Goal: Task Accomplishment & Management: Manage account settings

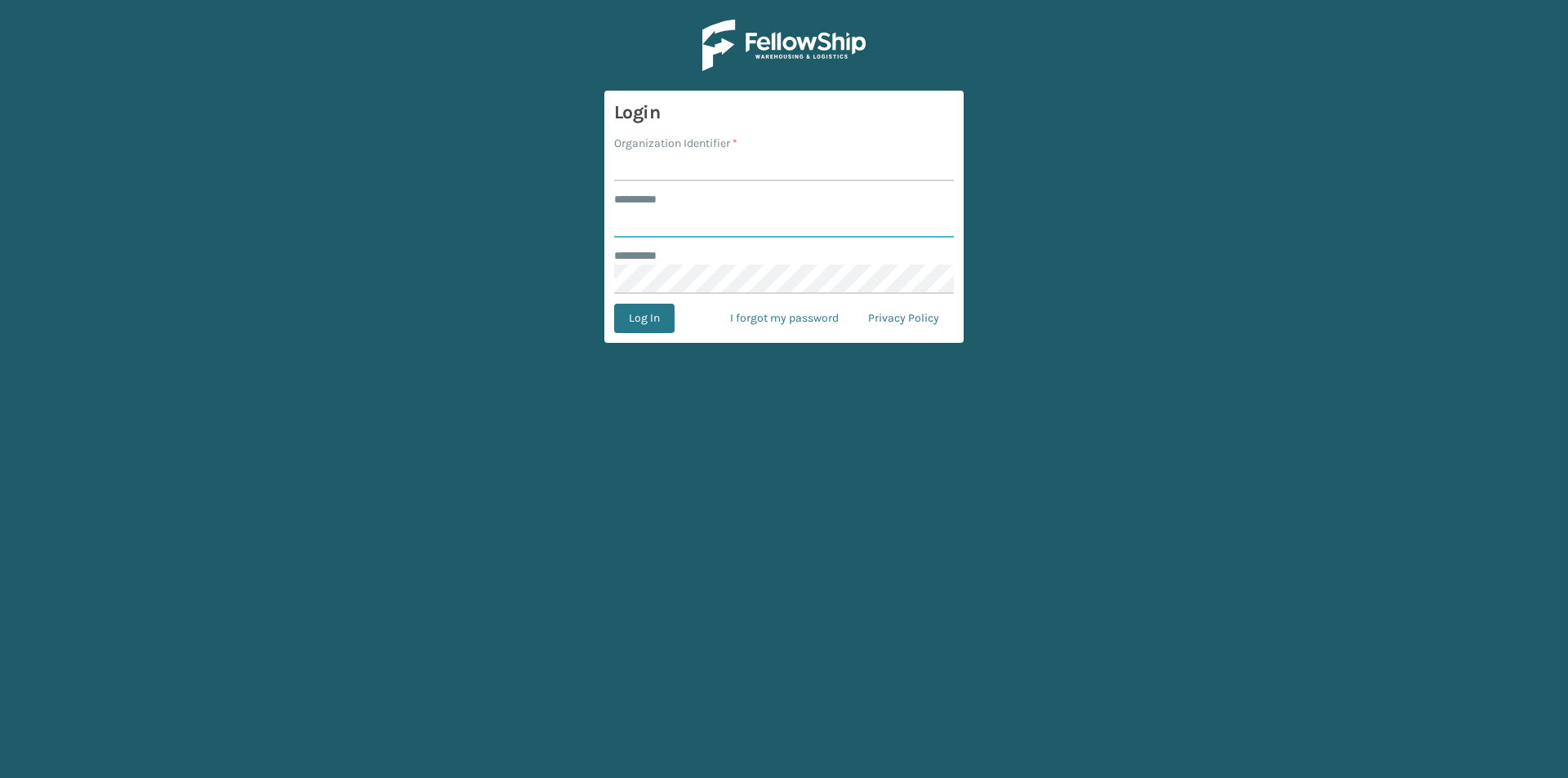
type input "***"
type input "TFM"
click at [639, 316] on button "Log In" at bounding box center [644, 318] width 60 height 29
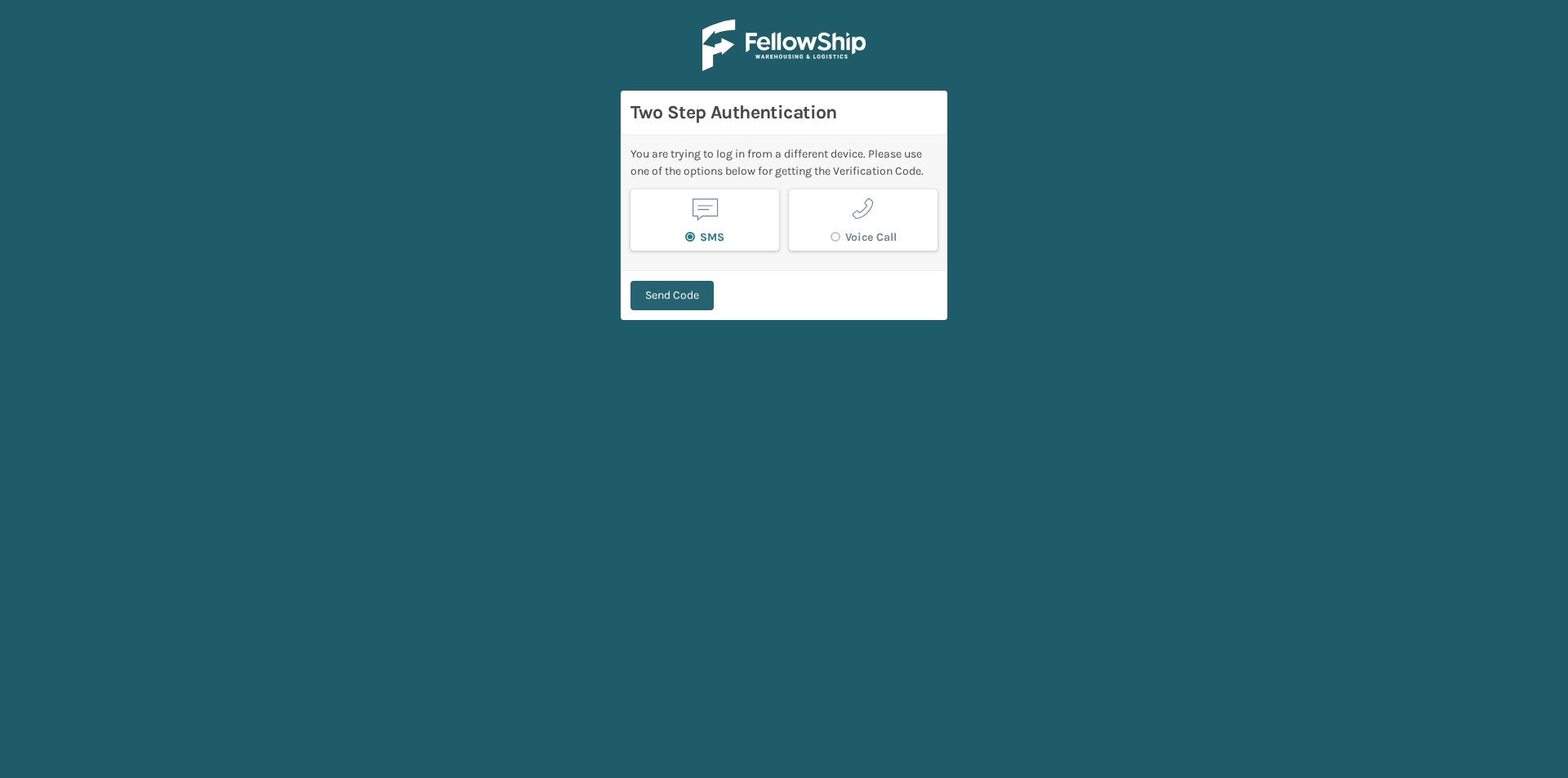
click at [680, 294] on button "Send Code" at bounding box center [672, 296] width 84 height 29
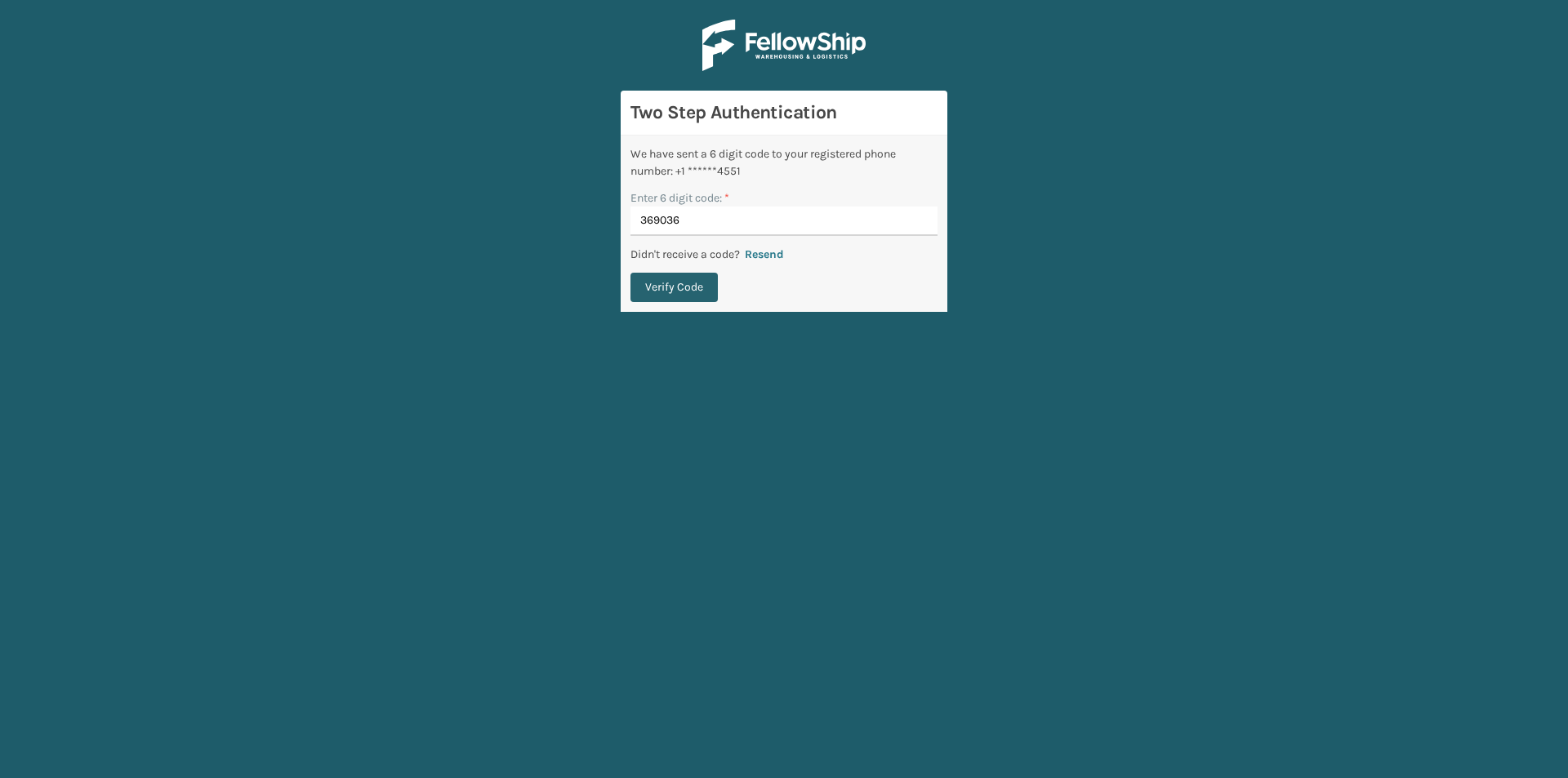
type input "369036"
click at [688, 282] on button "Verify Code" at bounding box center [674, 287] width 88 height 29
